Goal: Task Accomplishment & Management: Manage account settings

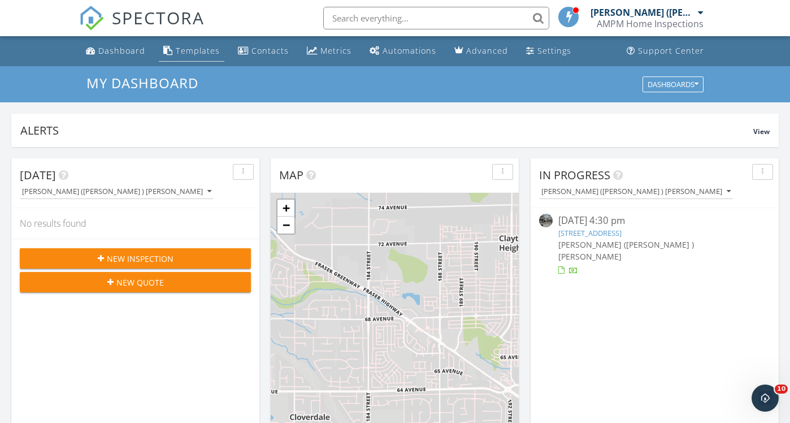
click at [192, 50] on div "Templates" at bounding box center [198, 50] width 44 height 11
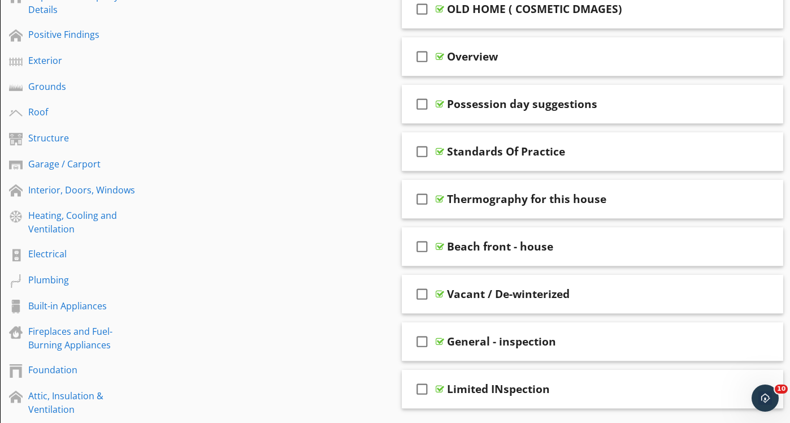
scroll to position [202, 0]
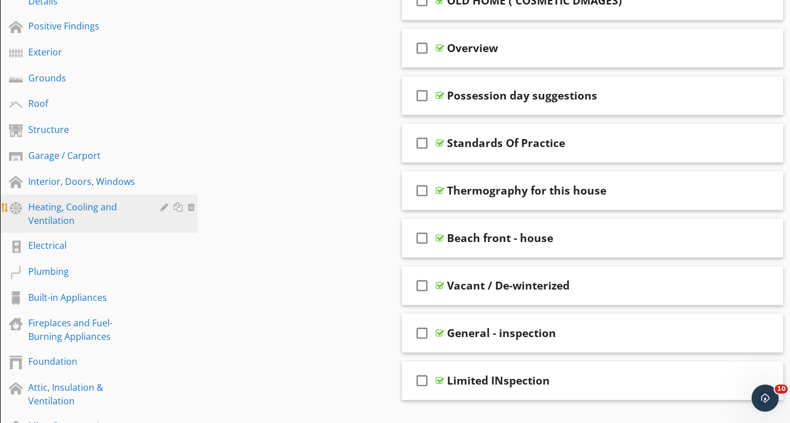
click at [97, 214] on div "Heating, Cooling and Ventilation" at bounding box center [86, 213] width 116 height 27
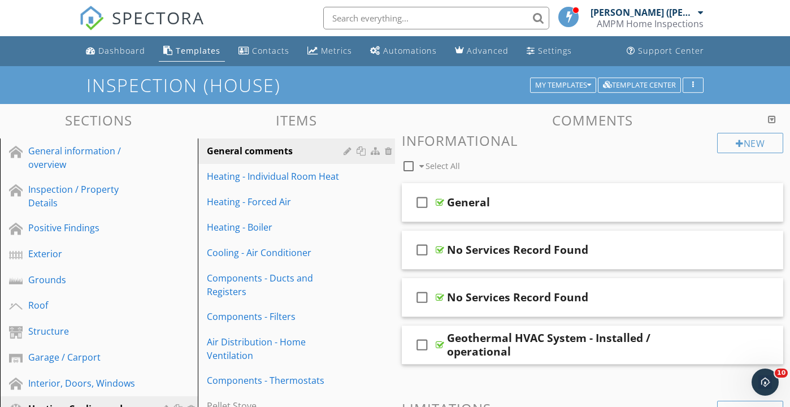
scroll to position [0, 0]
click at [503, 213] on div "check_box_outline_blank General" at bounding box center [593, 202] width 382 height 39
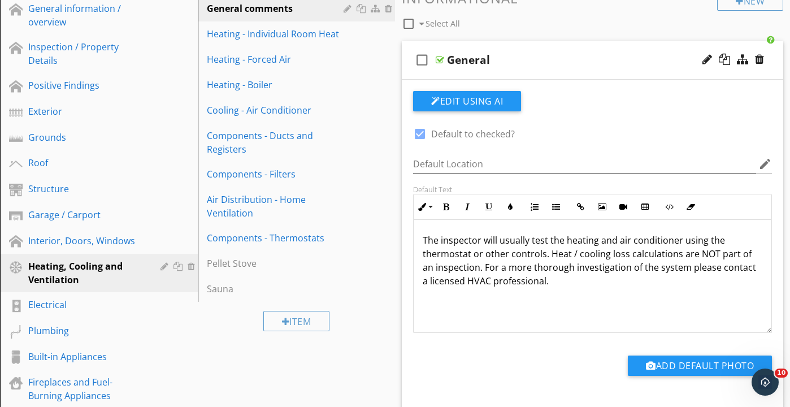
scroll to position [145, 0]
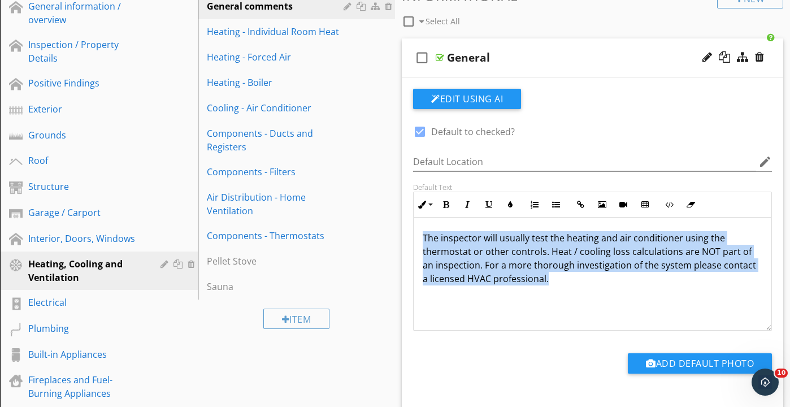
drag, startPoint x: 423, startPoint y: 235, endPoint x: 556, endPoint y: 314, distance: 155.4
click at [556, 314] on div "The inspector will usually test the heating and air conditioner using the therm…" at bounding box center [593, 274] width 358 height 113
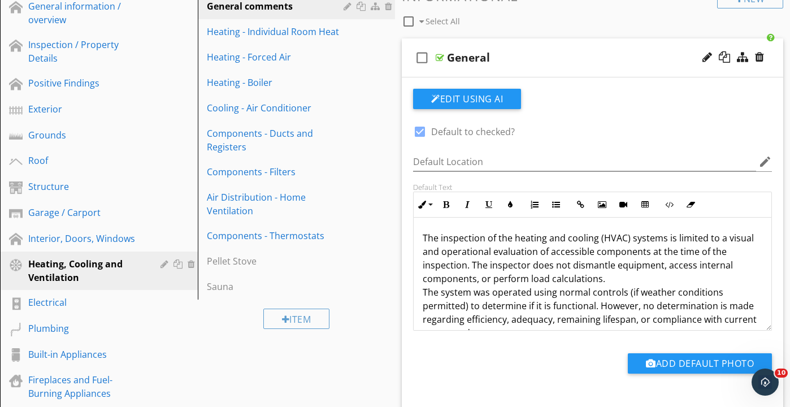
scroll to position [0, 0]
click at [502, 58] on div "General" at bounding box center [581, 58] width 269 height 14
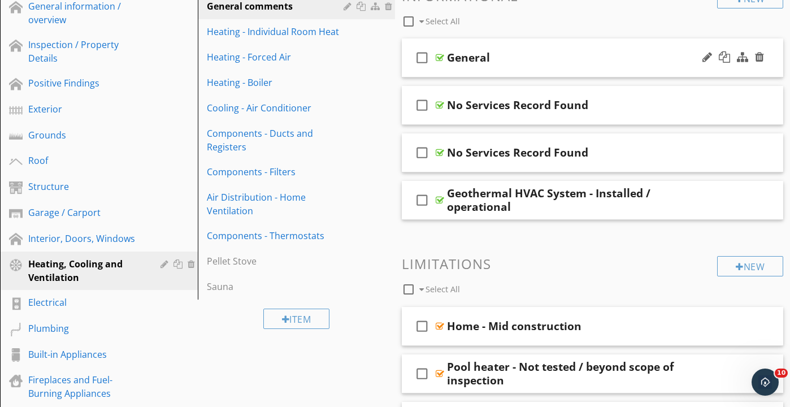
click at [501, 58] on div "General" at bounding box center [581, 58] width 269 height 14
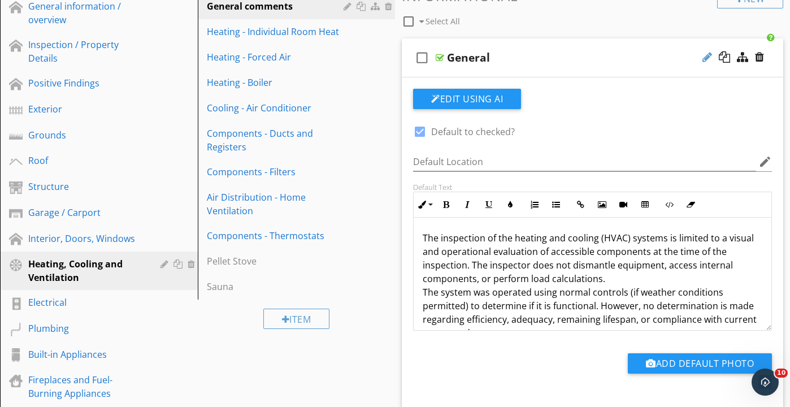
click at [708, 59] on div at bounding box center [708, 56] width 10 height 11
type input "General / Disclaimer"
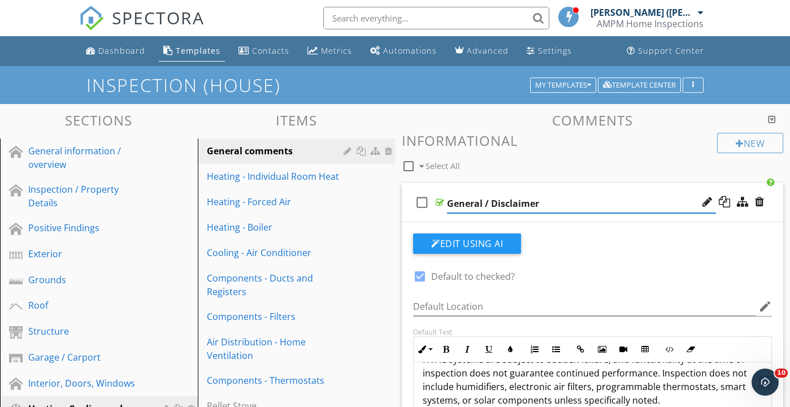
click at [572, 235] on div "Edit Using AI" at bounding box center [592, 247] width 359 height 29
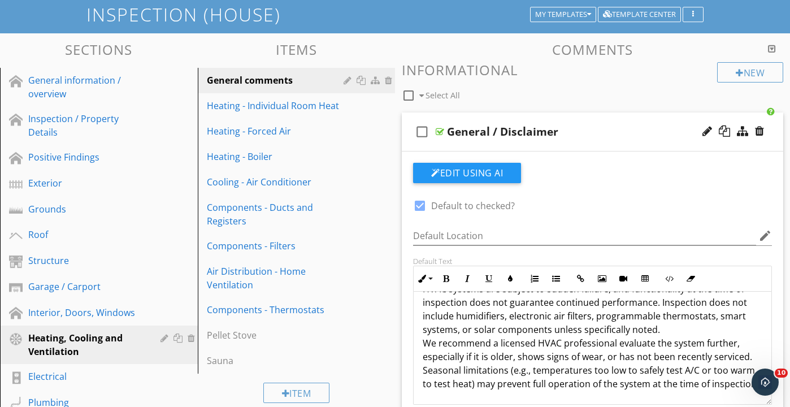
scroll to position [68, 0]
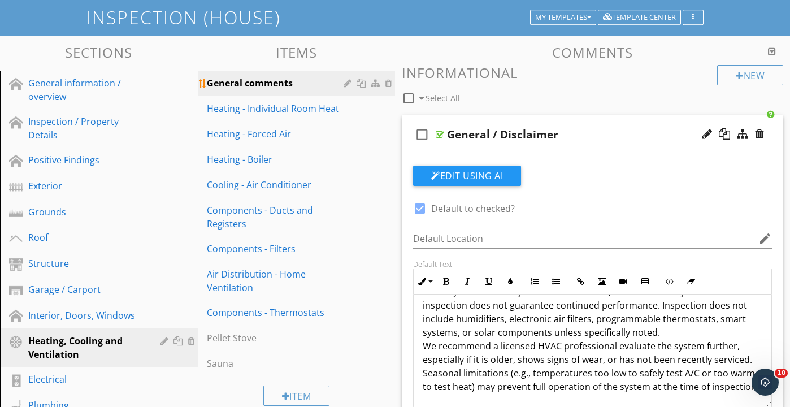
click at [293, 88] on div "General comments" at bounding box center [277, 83] width 141 height 14
click at [363, 85] on div at bounding box center [363, 83] width 12 height 9
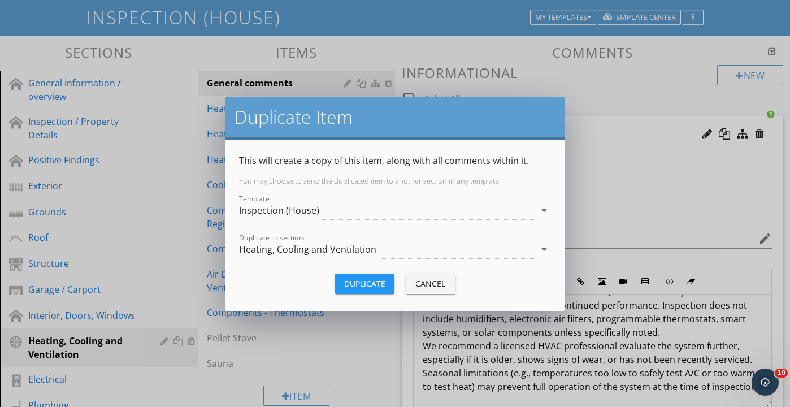
click at [544, 210] on icon "arrow_drop_down" at bounding box center [545, 211] width 14 height 14
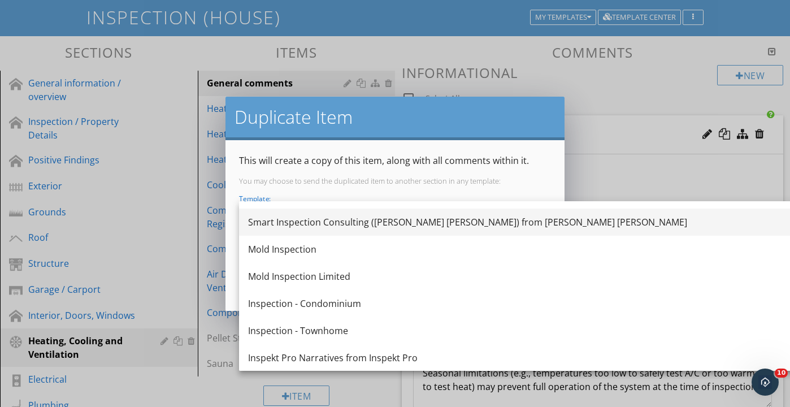
scroll to position [110, 0]
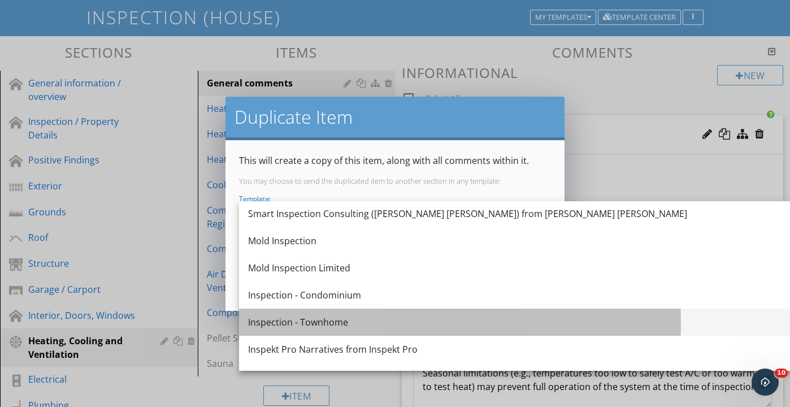
click at [350, 326] on div "Inspection - Townhome" at bounding box center [519, 322] width 542 height 14
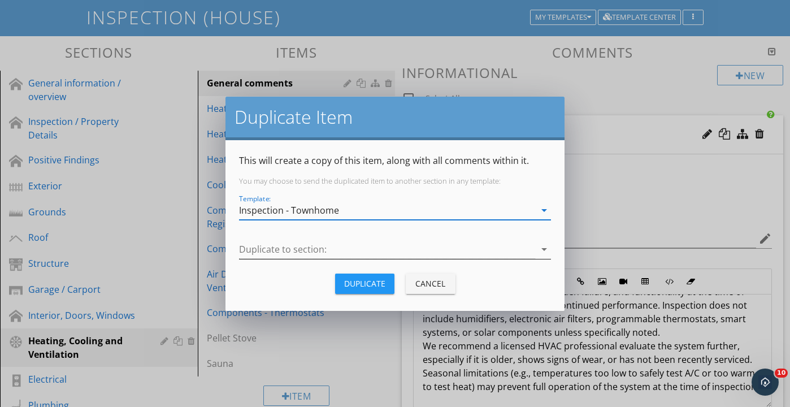
click at [546, 250] on icon "arrow_drop_down" at bounding box center [545, 250] width 14 height 14
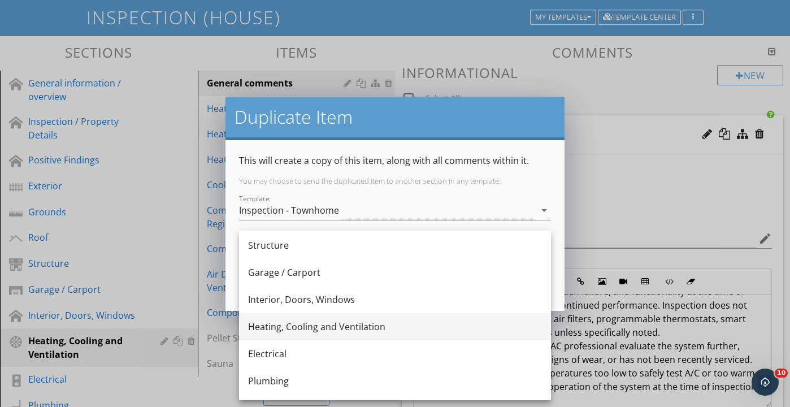
scroll to position [164, 0]
click at [375, 325] on div "Heating, Cooling and Ventilation" at bounding box center [395, 325] width 294 height 14
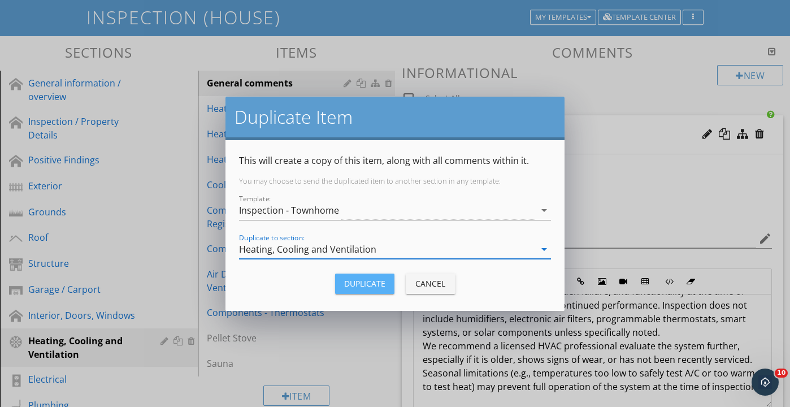
click at [378, 285] on div "Duplicate" at bounding box center [364, 284] width 41 height 12
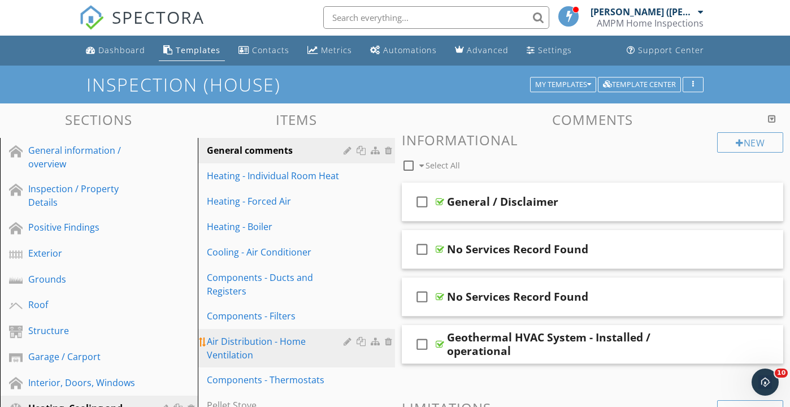
scroll to position [0, 0]
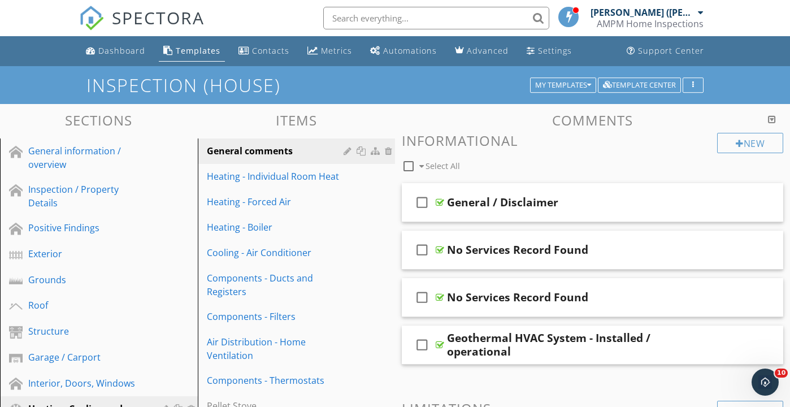
click at [203, 53] on div "Templates" at bounding box center [198, 50] width 45 height 11
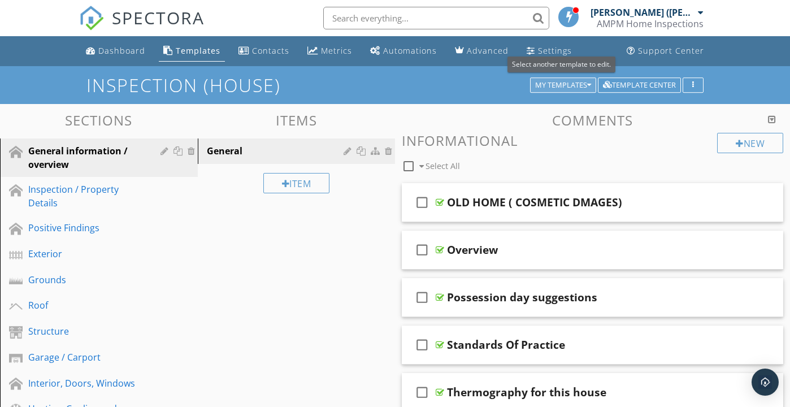
click at [570, 86] on div "My Templates" at bounding box center [563, 85] width 56 height 8
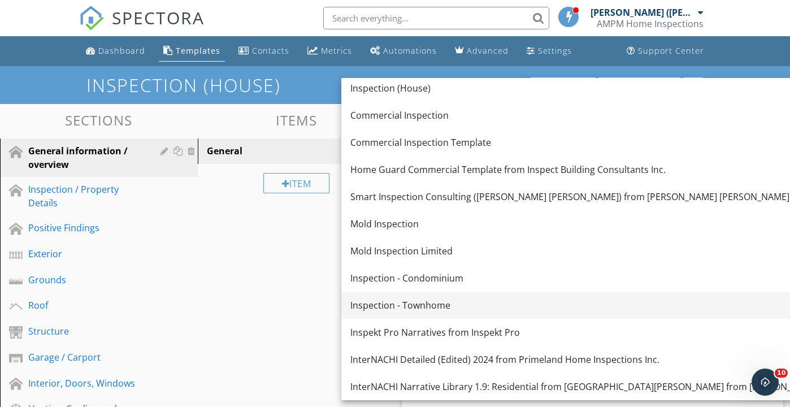
scroll to position [3, 0]
click at [455, 309] on div "Inspection - Townhome" at bounding box center [622, 306] width 542 height 14
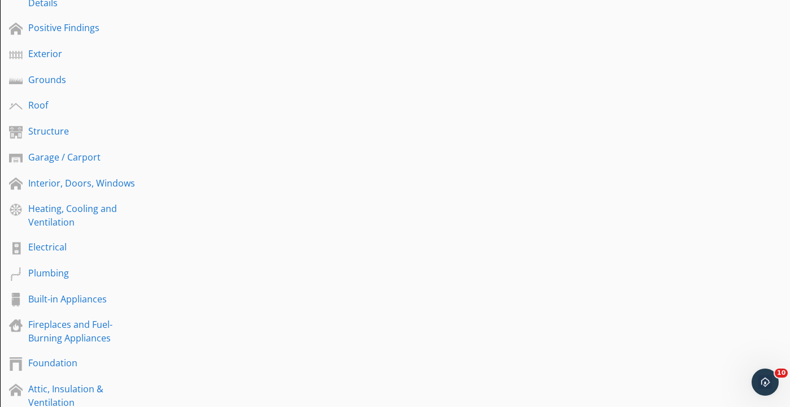
scroll to position [204, 0]
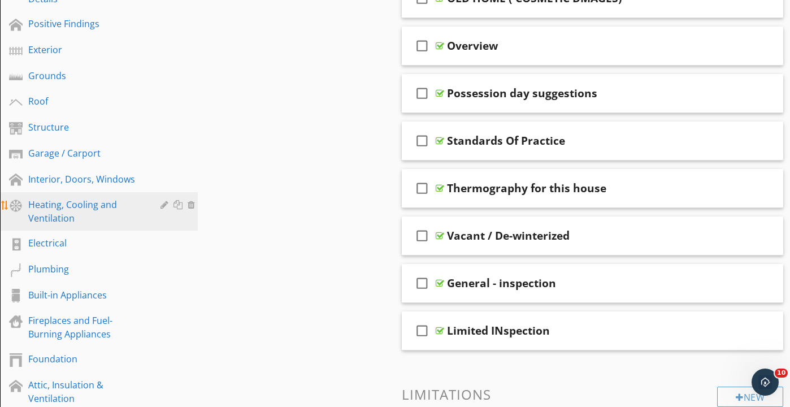
click at [119, 211] on div "Heating, Cooling and Ventilation" at bounding box center [86, 211] width 116 height 27
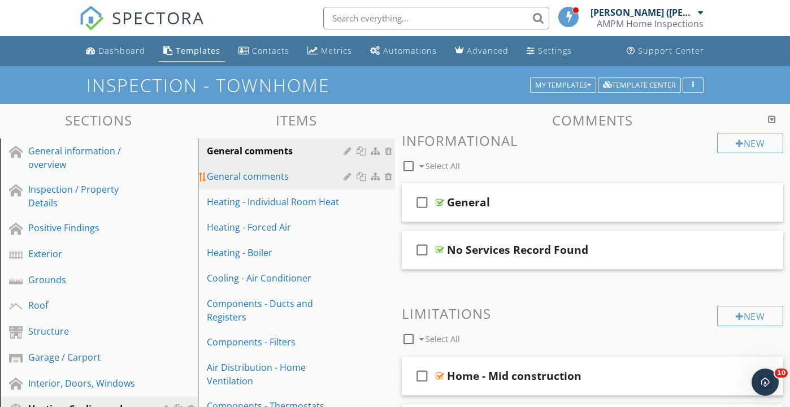
scroll to position [0, 0]
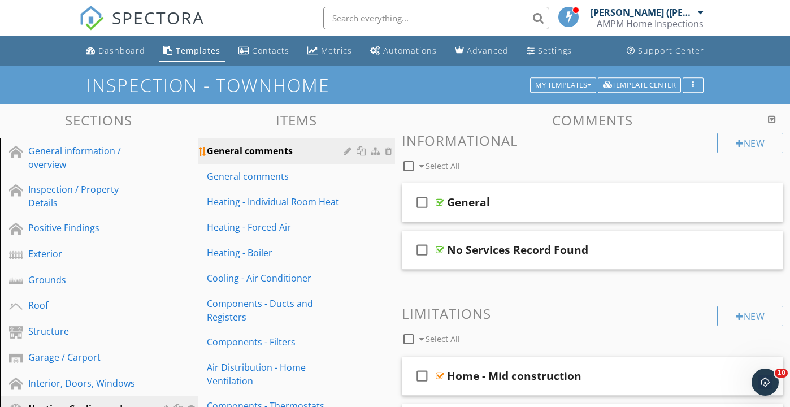
click at [309, 157] on div "General comments" at bounding box center [277, 151] width 141 height 14
click at [495, 213] on div "check_box_outline_blank General" at bounding box center [593, 202] width 382 height 39
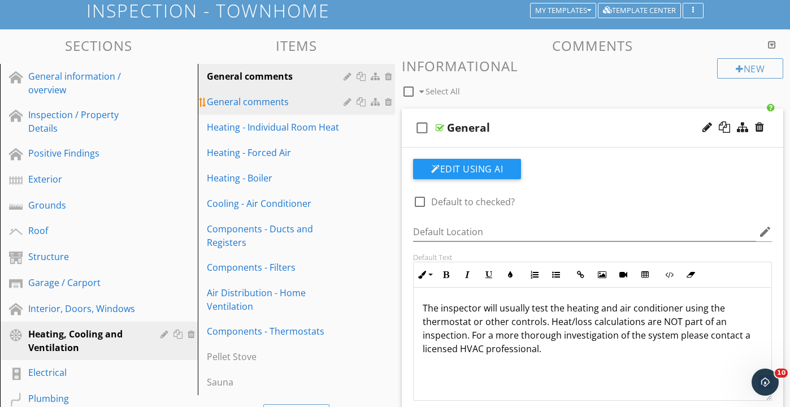
click at [301, 107] on div "General comments" at bounding box center [277, 102] width 141 height 14
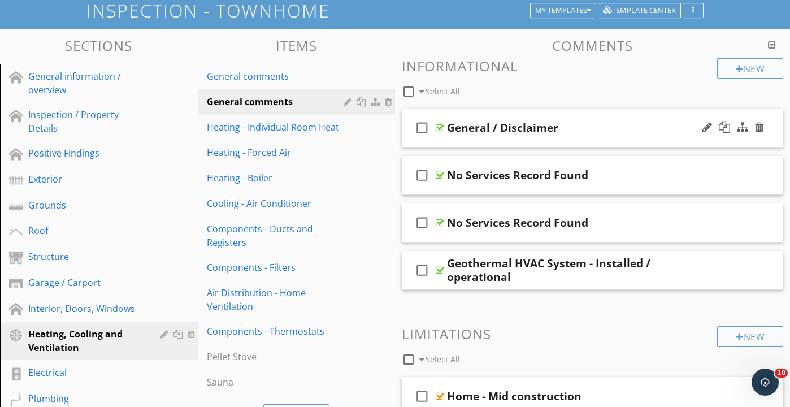
click at [507, 140] on div "check_box_outline_blank General / Disclaimer" at bounding box center [593, 128] width 382 height 39
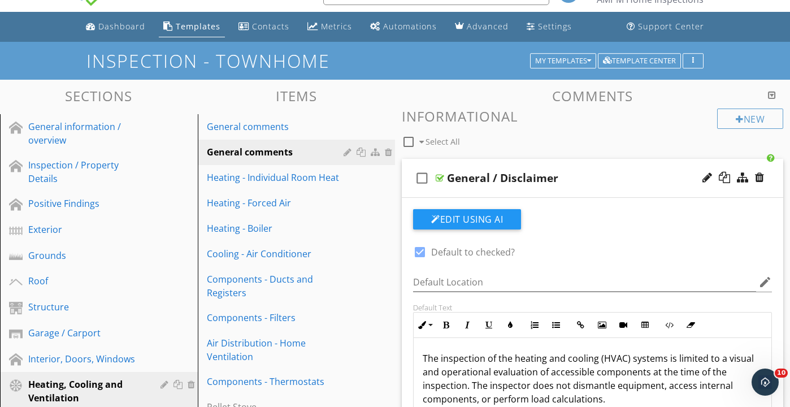
scroll to position [23, 0]
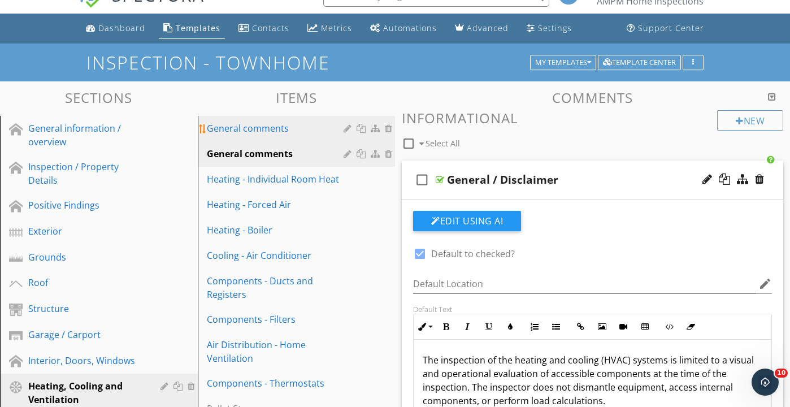
click at [310, 124] on div "General comments" at bounding box center [277, 129] width 141 height 14
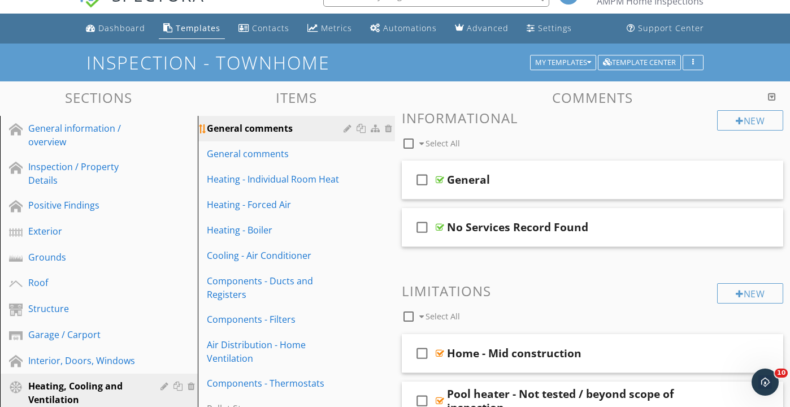
click at [388, 131] on div at bounding box center [390, 128] width 10 height 9
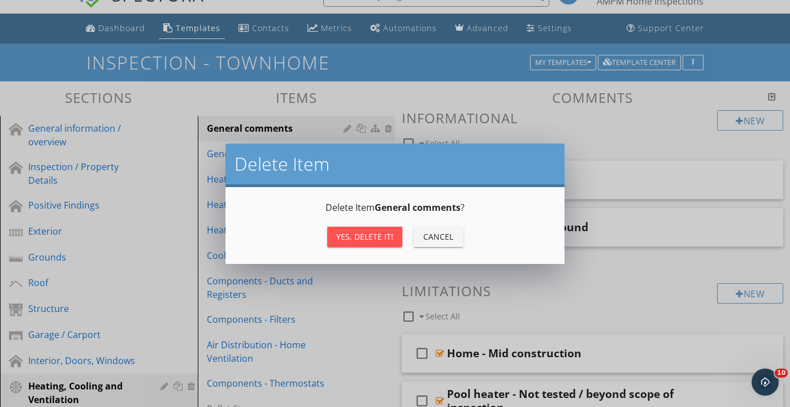
click at [389, 239] on div "Yes, Delete it!" at bounding box center [364, 237] width 57 height 12
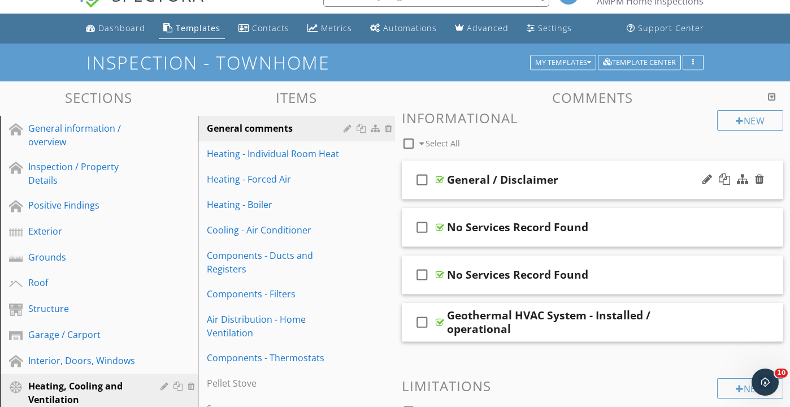
click at [617, 193] on div "check_box_outline_blank General / Disclaimer" at bounding box center [593, 180] width 382 height 39
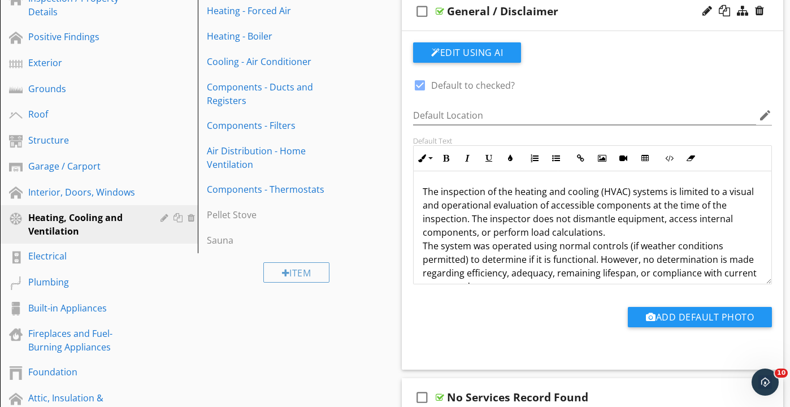
scroll to position [159, 0]
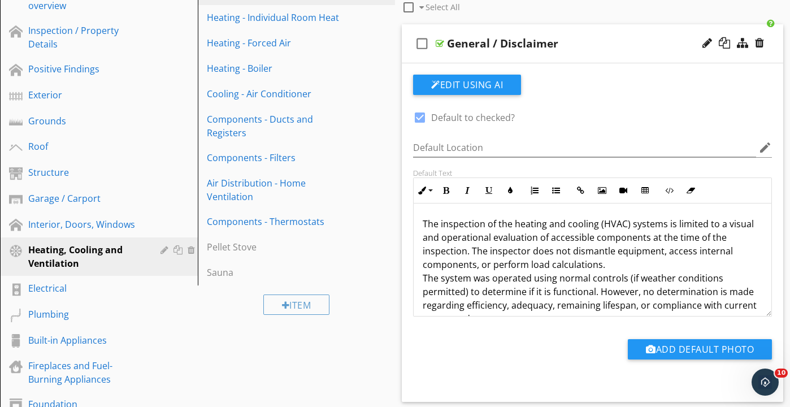
click at [570, 54] on div "check_box_outline_blank General / Disclaimer" at bounding box center [593, 43] width 382 height 39
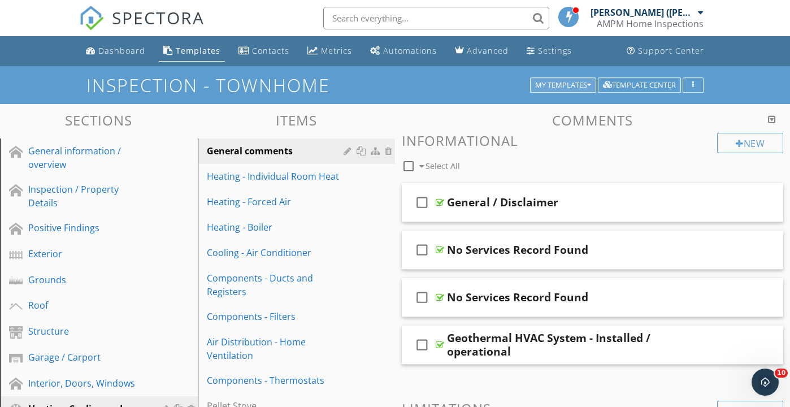
scroll to position [0, 0]
click at [577, 84] on div "My Templates" at bounding box center [563, 85] width 56 height 8
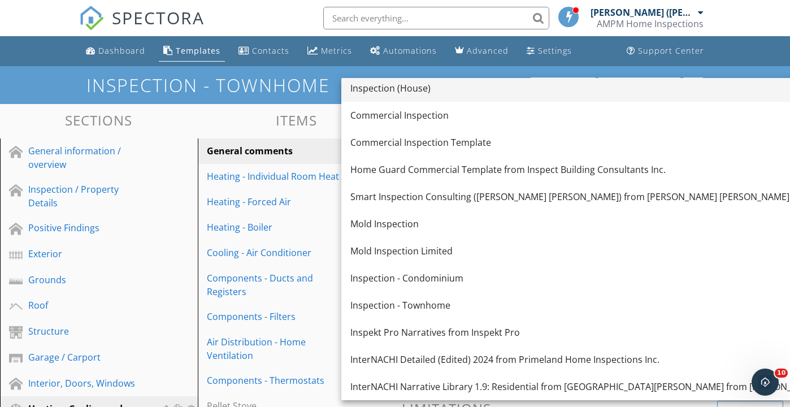
click at [413, 92] on div "Inspection (House)" at bounding box center [622, 88] width 542 height 14
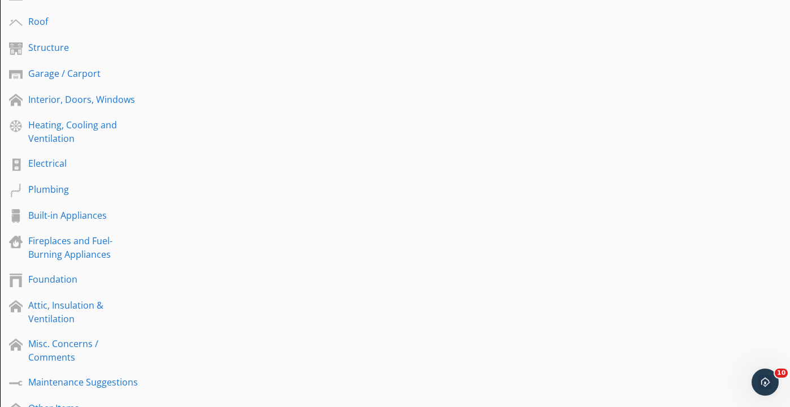
scroll to position [301, 0]
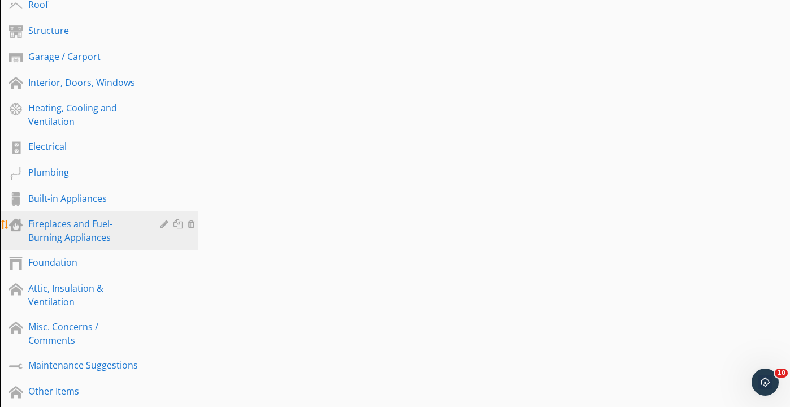
click at [89, 241] on div "Fireplaces and Fuel-Burning Appliances" at bounding box center [86, 230] width 116 height 27
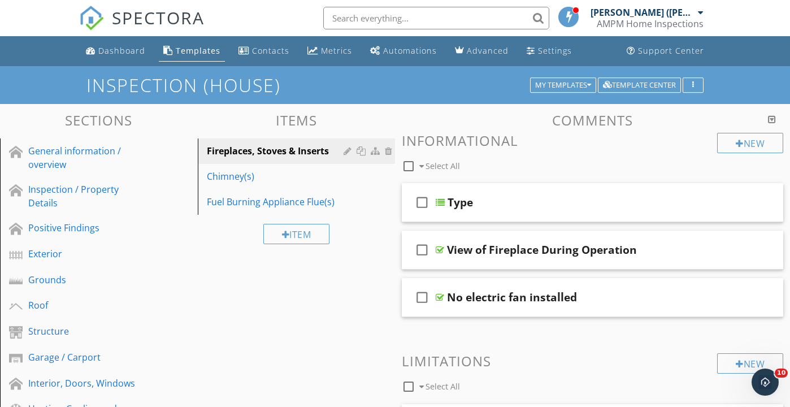
scroll to position [0, 0]
click at [760, 142] on div "New" at bounding box center [750, 143] width 66 height 20
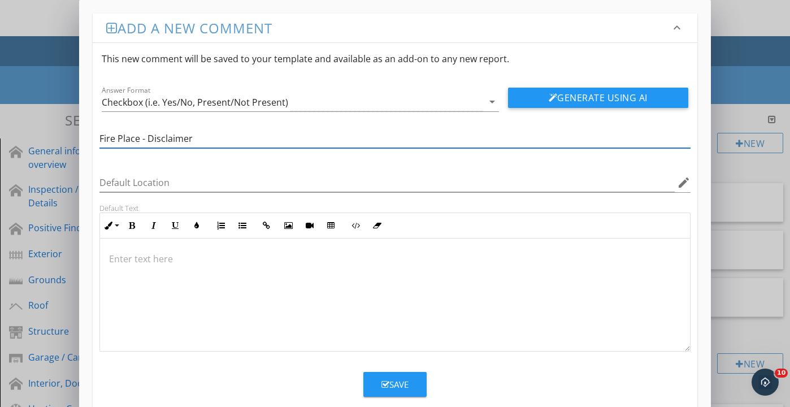
type input "Fire Place - Disclaimer"
click at [171, 253] on p at bounding box center [395, 259] width 572 height 14
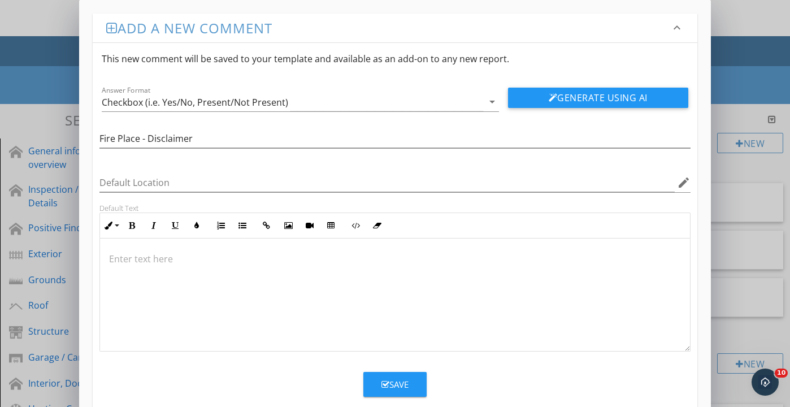
click at [212, 274] on div at bounding box center [395, 295] width 590 height 113
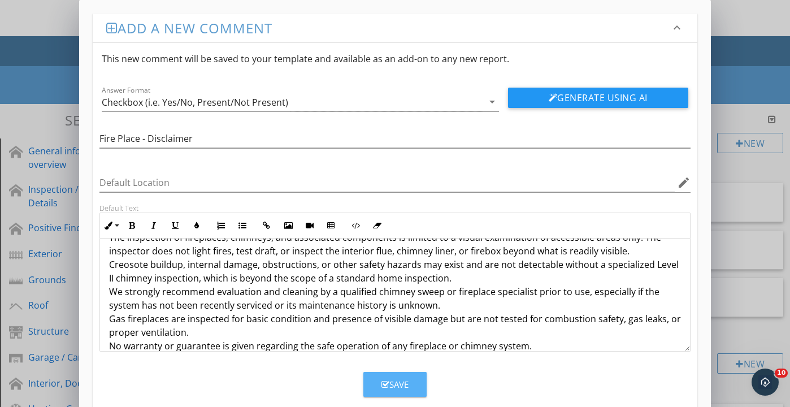
click at [412, 380] on button "Save" at bounding box center [395, 384] width 63 height 25
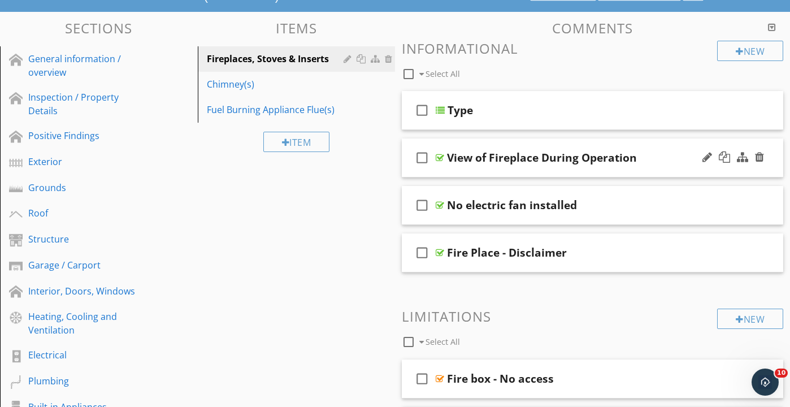
scroll to position [93, 0]
click at [454, 263] on div "check_box_outline_blank Fire Place - Disclaimer" at bounding box center [593, 252] width 382 height 39
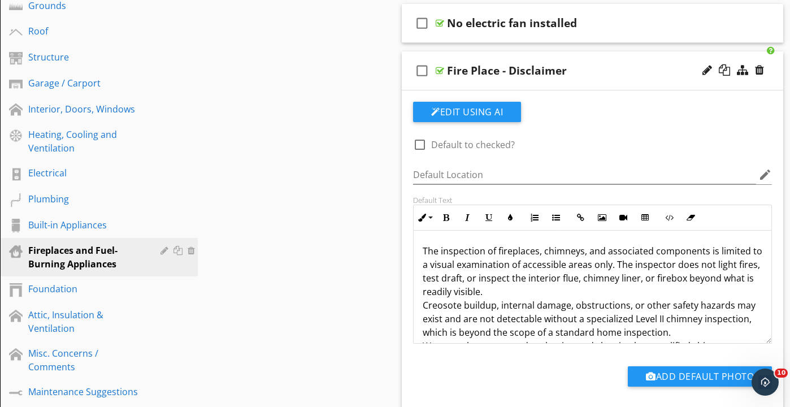
scroll to position [279, 0]
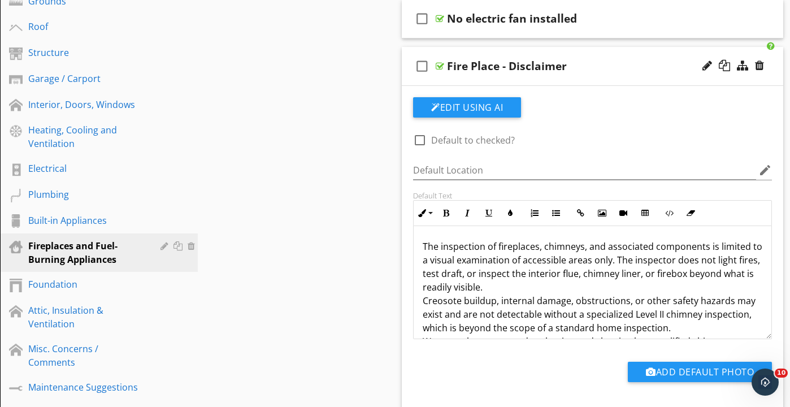
click at [422, 141] on div at bounding box center [419, 140] width 19 height 19
checkbox input "true"
click at [727, 66] on div at bounding box center [724, 65] width 11 height 11
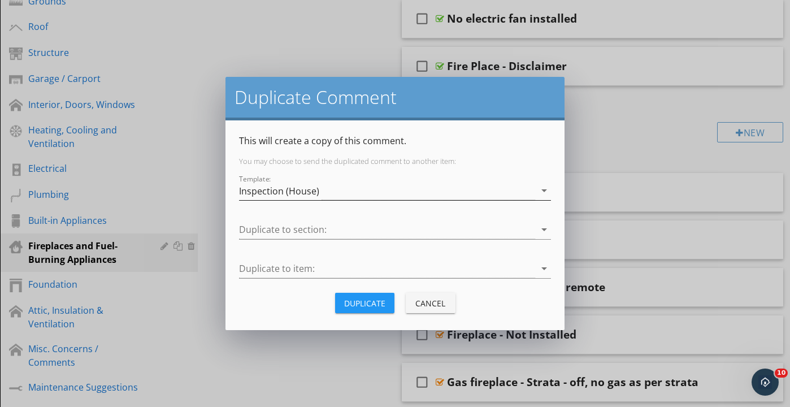
click at [543, 192] on icon "arrow_drop_down" at bounding box center [545, 191] width 14 height 14
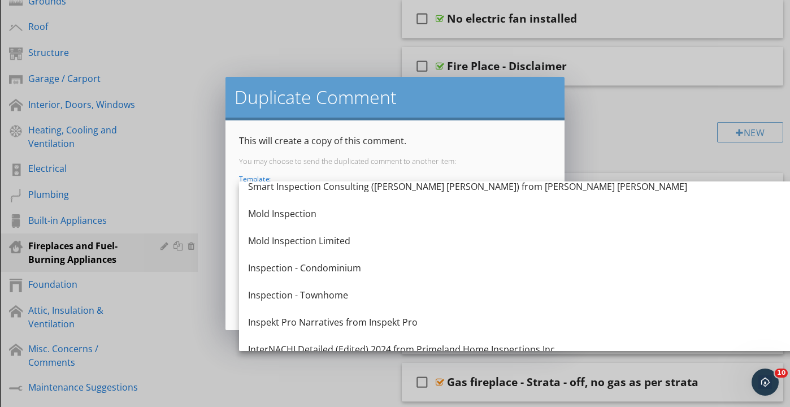
scroll to position [120, 0]
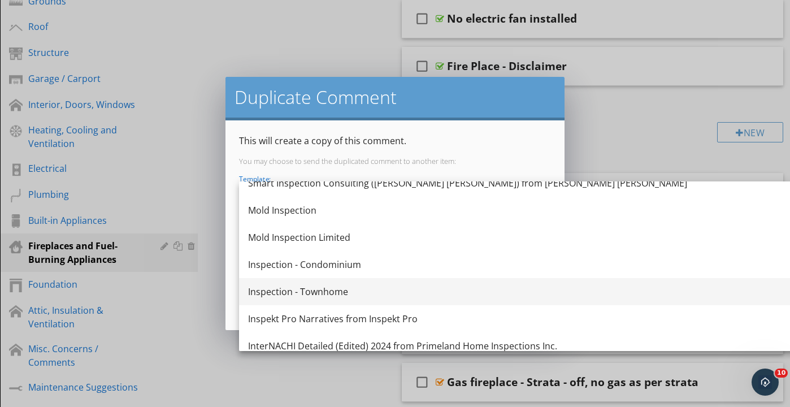
click at [361, 291] on div "Inspection - Townhome" at bounding box center [519, 292] width 542 height 14
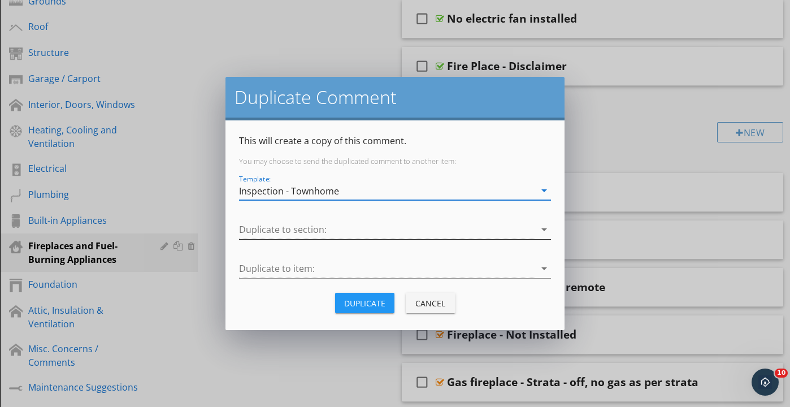
click at [546, 227] on icon "arrow_drop_down" at bounding box center [545, 230] width 14 height 14
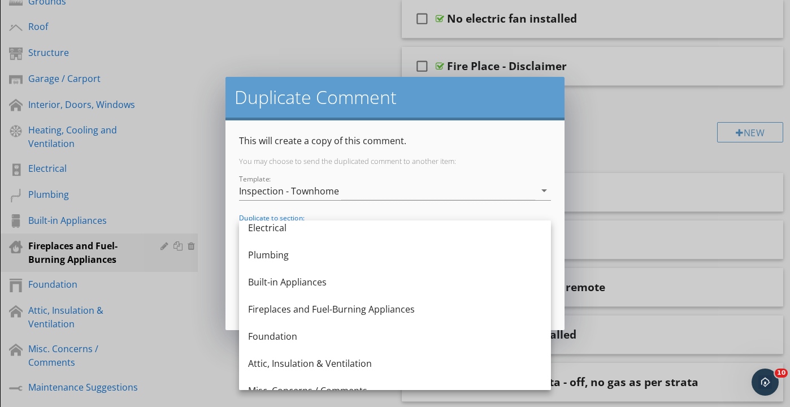
scroll to position [278, 0]
click at [417, 309] on div "Fireplaces and Fuel-Burning Appliances" at bounding box center [395, 309] width 294 height 14
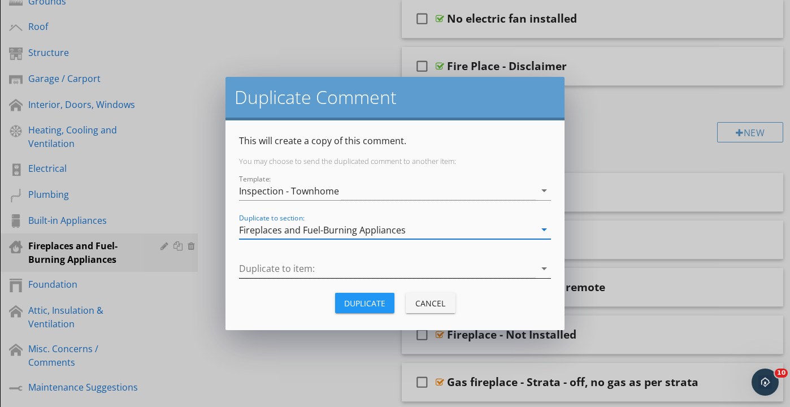
click at [544, 270] on icon "arrow_drop_down" at bounding box center [545, 269] width 14 height 14
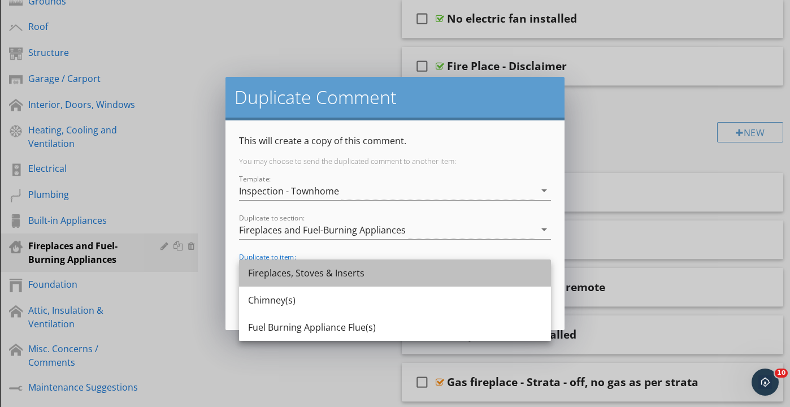
click at [369, 279] on div "Fireplaces, Stoves & Inserts" at bounding box center [395, 273] width 294 height 14
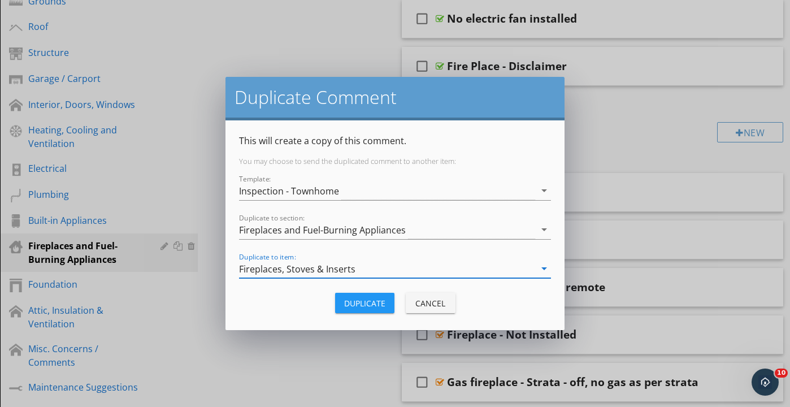
click at [375, 305] on div "Duplicate" at bounding box center [364, 303] width 41 height 12
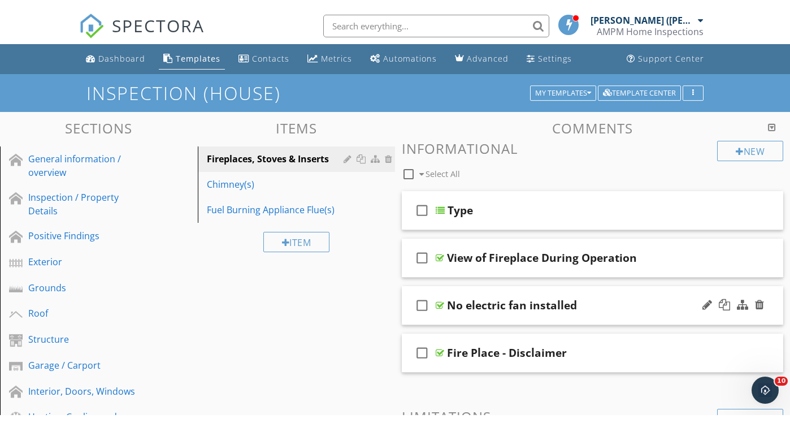
scroll to position [0, 0]
